Goal: Information Seeking & Learning: Learn about a topic

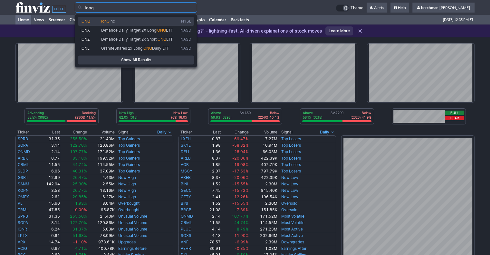
click at [134, 24] on span "IonQ Inc" at bounding box center [139, 21] width 79 height 5
type input "IONQ"
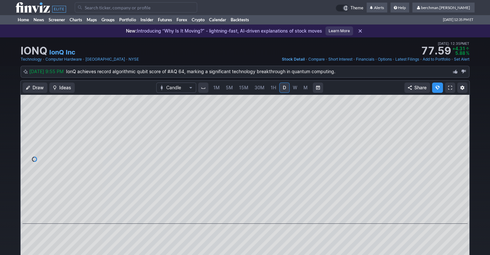
click at [108, 7] on input "Search" at bounding box center [136, 7] width 122 height 10
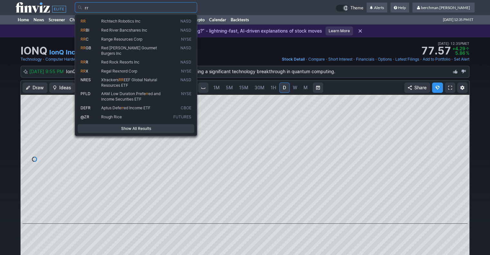
click at [110, 21] on span "Richtech Robotics Inc" at bounding box center [120, 21] width 39 height 5
type input "RR"
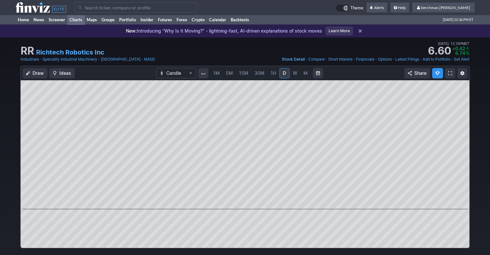
click at [77, 20] on link "Charts" at bounding box center [75, 20] width 17 height 10
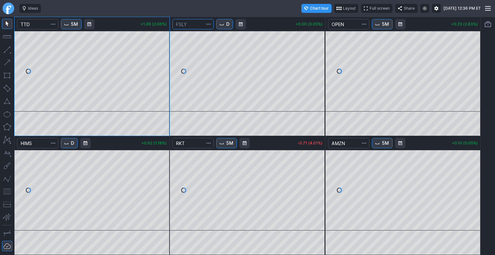
click at [194, 26] on input "Search" at bounding box center [192, 24] width 41 height 10
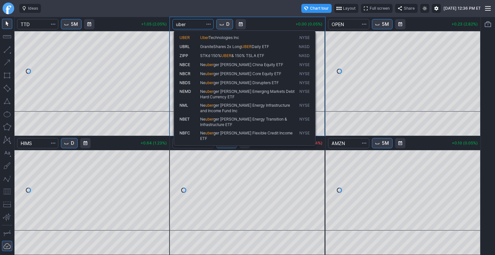
type input "uber"
click at [205, 38] on span "Uber" at bounding box center [204, 37] width 8 height 5
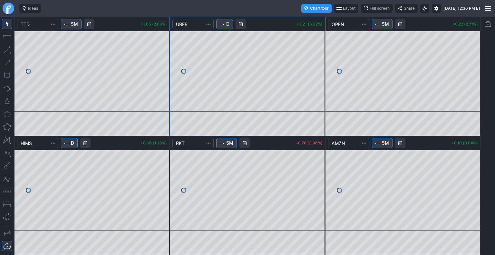
click at [227, 25] on span "D" at bounding box center [227, 24] width 3 height 6
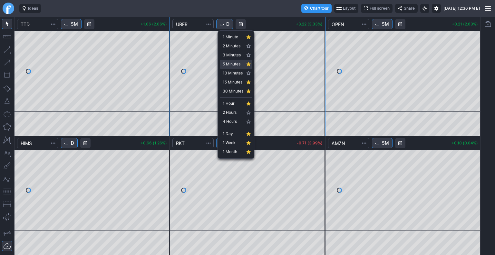
click at [235, 64] on span "5 Minutes" at bounding box center [232, 64] width 21 height 6
